Goal: Navigation & Orientation: Go to known website

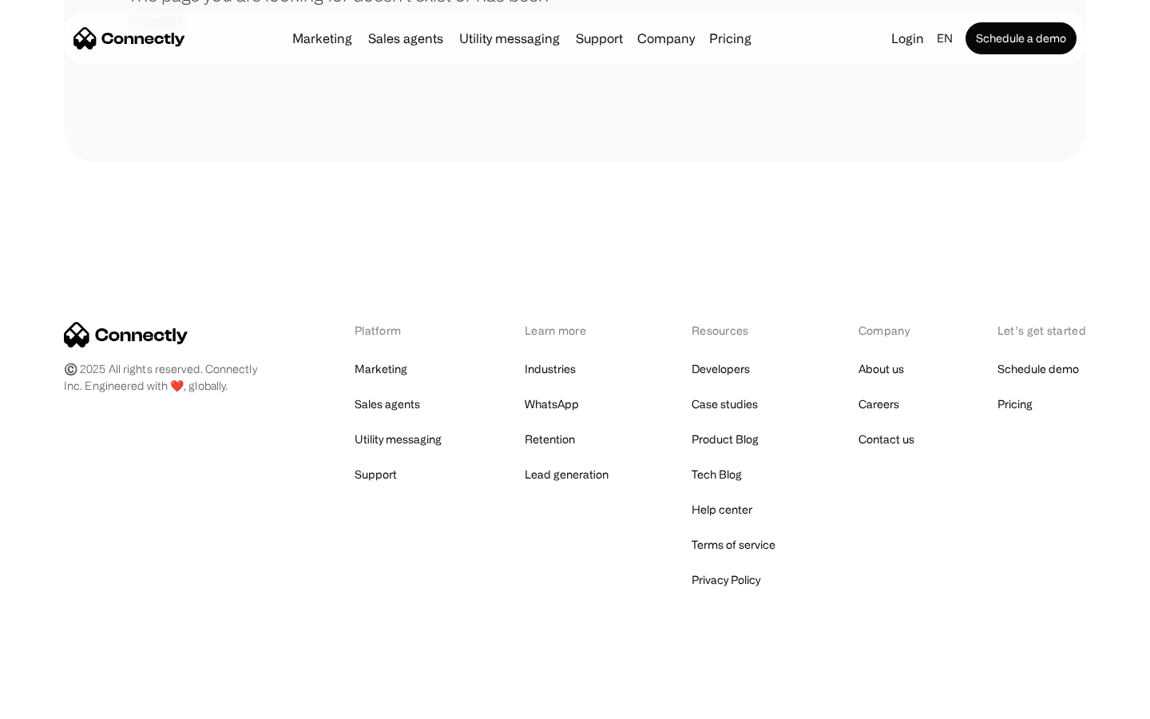
scroll to position [292, 0]
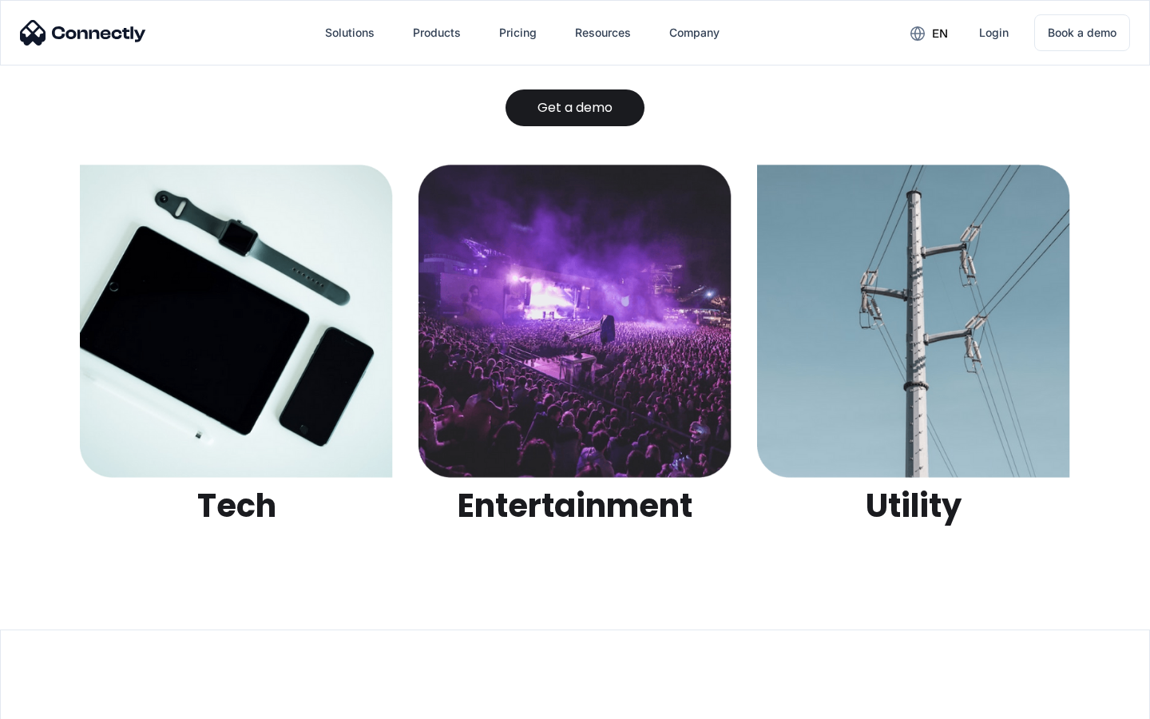
scroll to position [5039, 0]
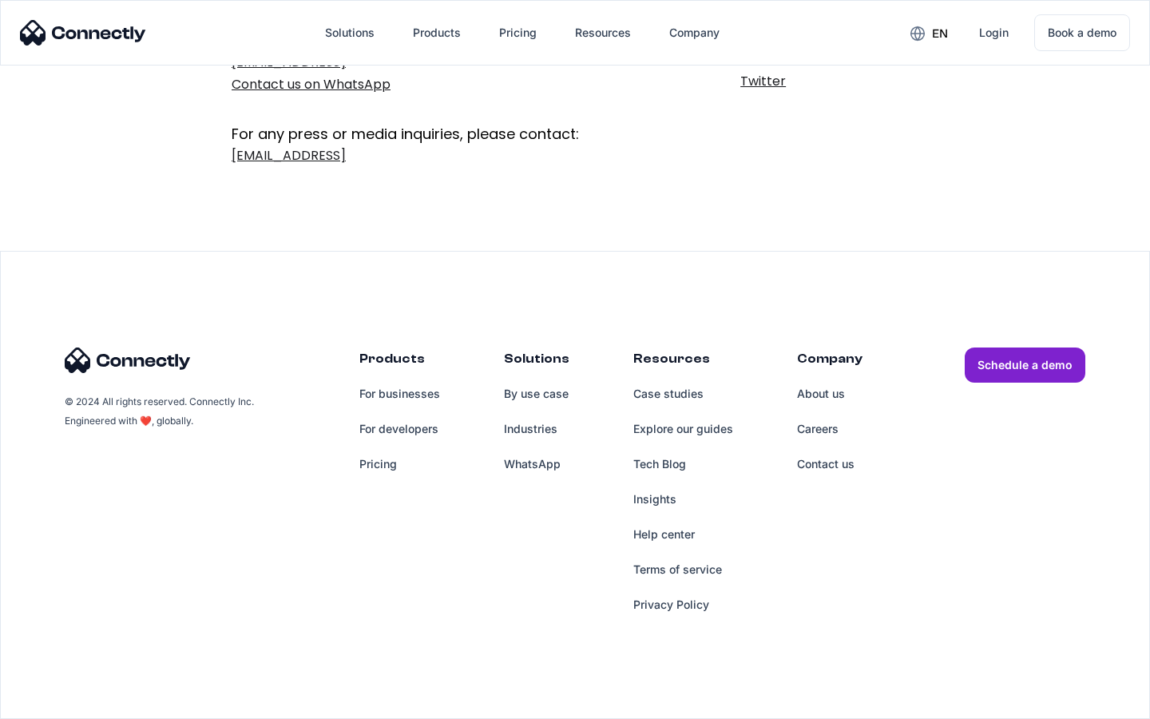
scroll to position [261, 0]
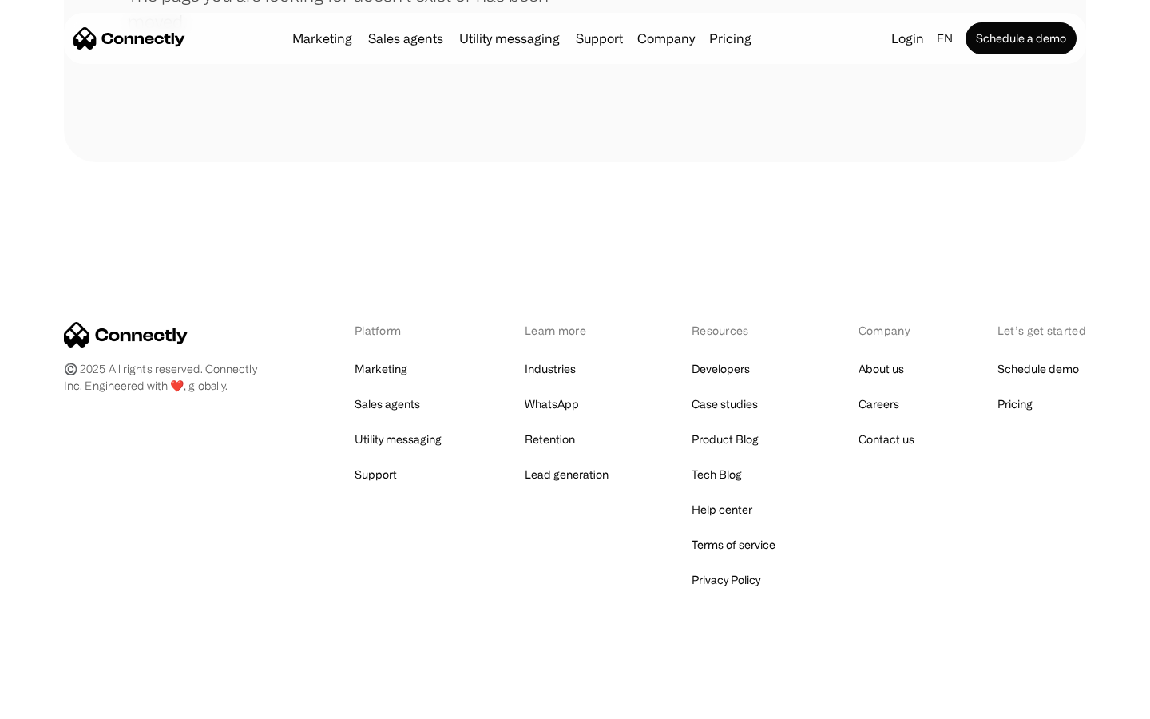
scroll to position [292, 0]
